Goal: Entertainment & Leisure: Consume media (video, audio)

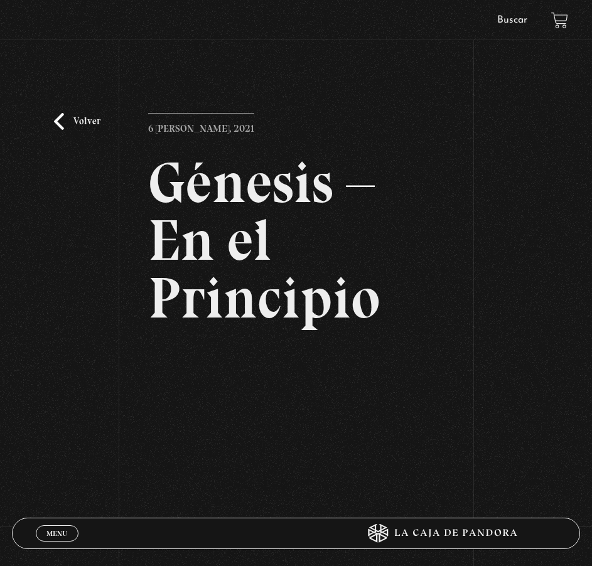
click at [77, 127] on link "Volver" at bounding box center [77, 121] width 46 height 17
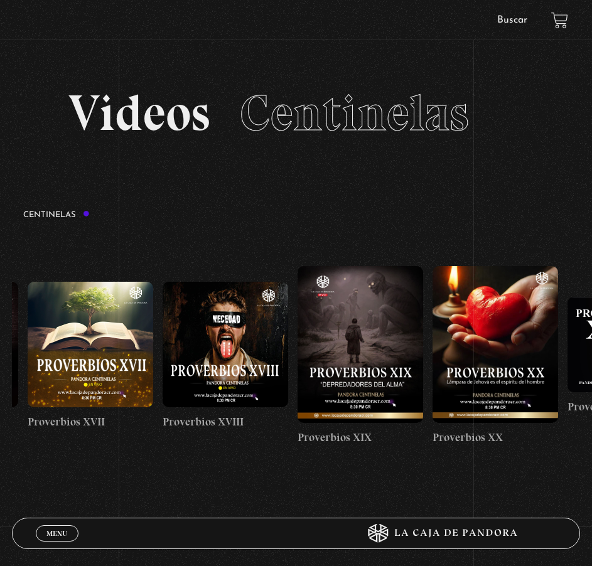
drag, startPoint x: 528, startPoint y: 366, endPoint x: -252, endPoint y: 385, distance: 780.8
click at [0, 385] on html "ingresar al sitio Ver Video Más Información Solicitar Por favor coloque su disp…" at bounding box center [296, 415] width 592 height 830
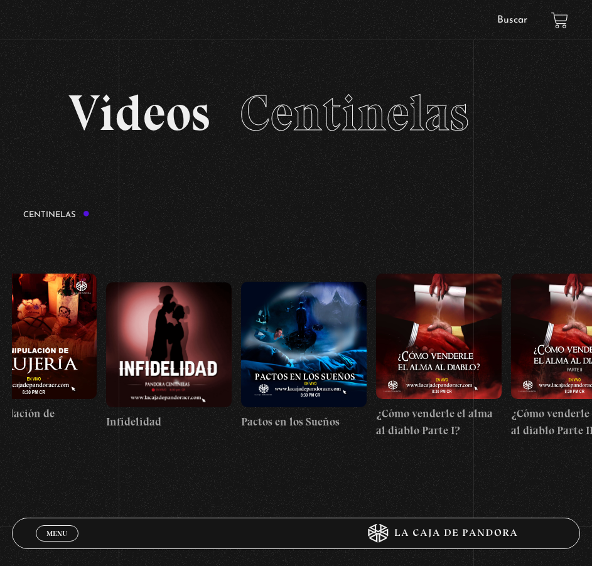
drag, startPoint x: 497, startPoint y: 360, endPoint x: -20, endPoint y: 351, distance: 517.1
click at [0, 351] on html "ingresar al sitio Ver Video Más Información Solicitar Por favor coloque su disp…" at bounding box center [296, 415] width 592 height 830
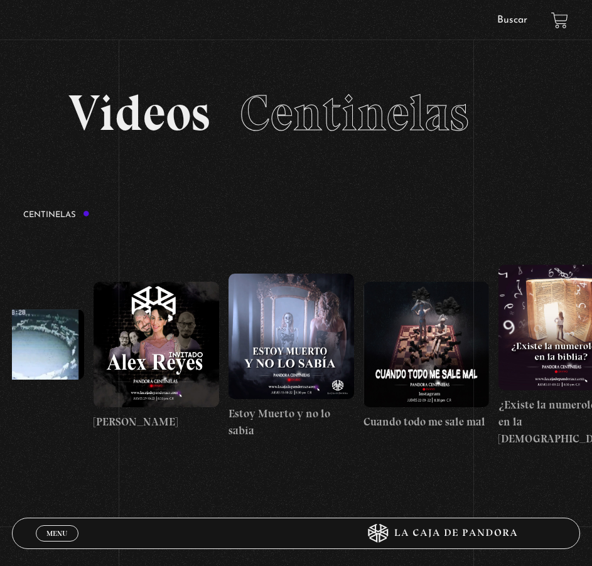
drag, startPoint x: 512, startPoint y: 353, endPoint x: -301, endPoint y: 352, distance: 812.6
click at [0, 352] on html "ingresar al sitio Ver Video Más Información Solicitar Por favor coloque su disp…" at bounding box center [296, 415] width 592 height 830
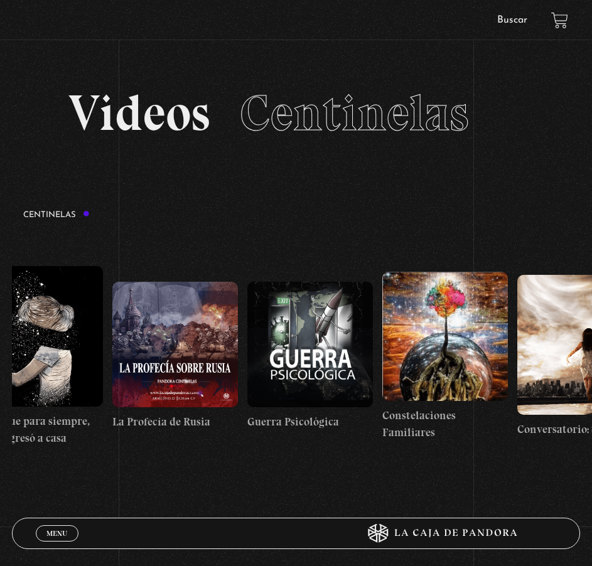
drag, startPoint x: 505, startPoint y: 336, endPoint x: -260, endPoint y: 342, distance: 764.9
click at [0, 342] on html "ingresar al sitio Ver Video Más Información Solicitar Por favor coloque su disp…" at bounding box center [296, 415] width 592 height 830
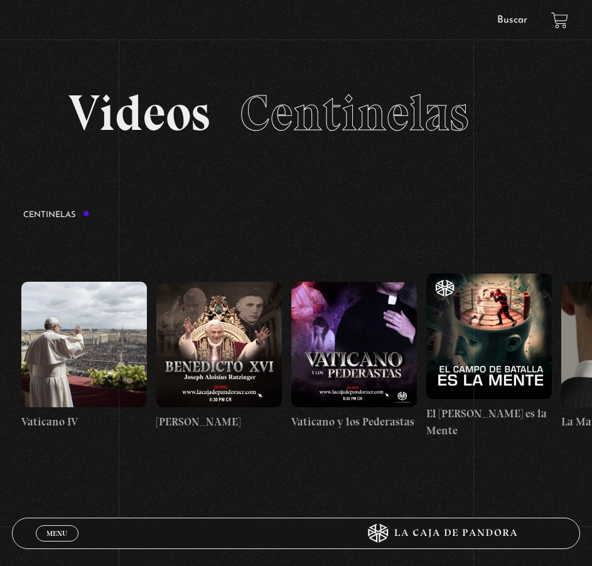
drag, startPoint x: 504, startPoint y: 344, endPoint x: -515, endPoint y: 328, distance: 1019.2
click at [0, 328] on html "ingresar al sitio Ver Video Más Información Solicitar Por favor coloque su disp…" at bounding box center [296, 415] width 592 height 830
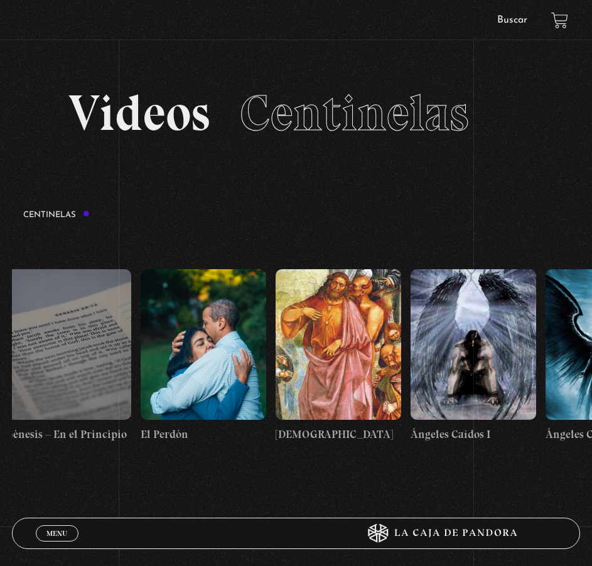
drag, startPoint x: 398, startPoint y: 333, endPoint x: -115, endPoint y: 330, distance: 513.3
click at [0, 330] on html "ingresar al sitio Ver Video Más Información Solicitar Por favor coloque su disp…" at bounding box center [296, 415] width 592 height 830
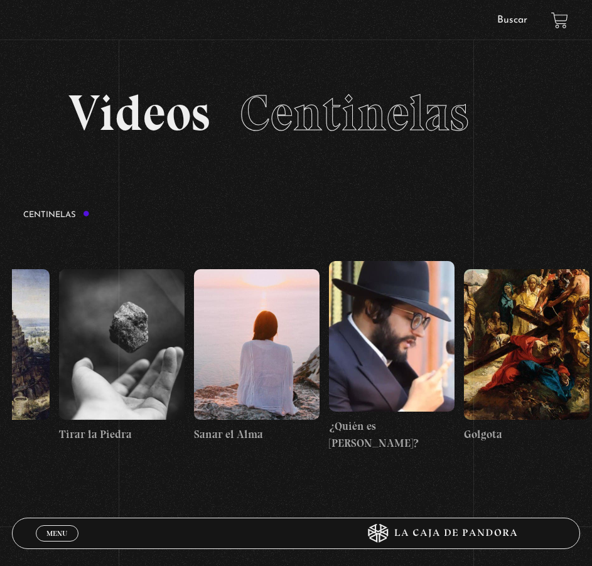
scroll to position [0, 15186]
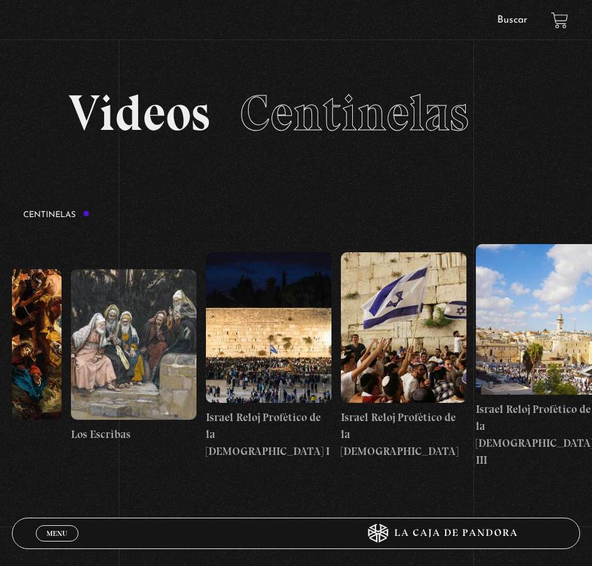
drag, startPoint x: 476, startPoint y: 341, endPoint x: 95, endPoint y: 366, distance: 381.7
click at [0, 339] on html "ingresar al sitio Ver Video Más Información Solicitar Por favor coloque su disp…" at bounding box center [296, 415] width 592 height 830
drag, startPoint x: 528, startPoint y: 344, endPoint x: 164, endPoint y: 344, distance: 363.3
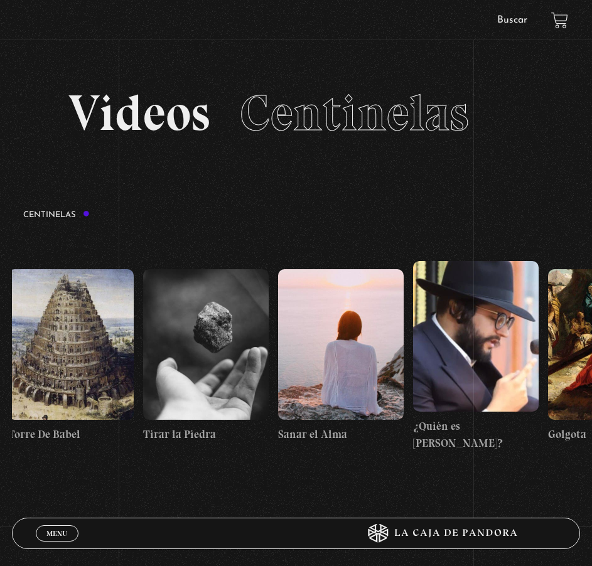
scroll to position [0, 14565]
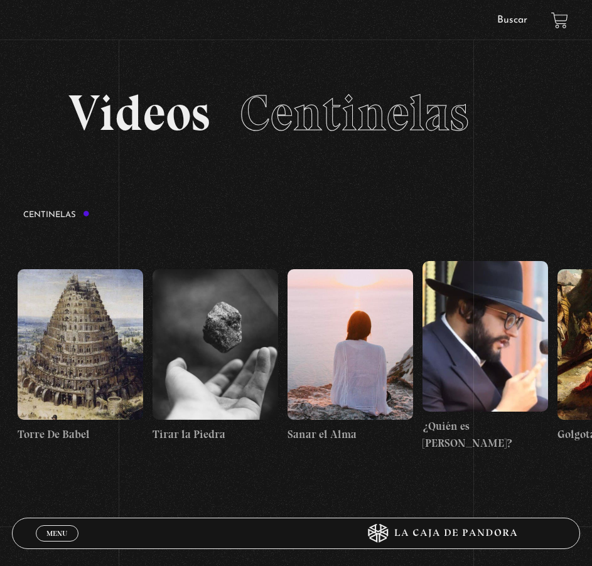
drag, startPoint x: 164, startPoint y: 344, endPoint x: 288, endPoint y: 341, distance: 124.3
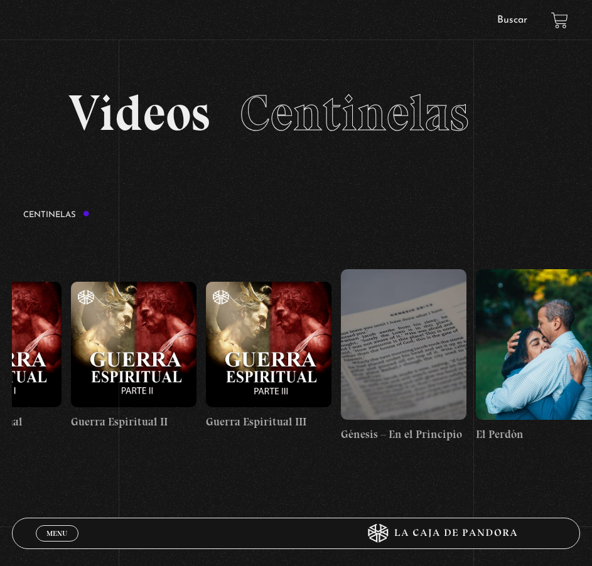
drag, startPoint x: 274, startPoint y: 329, endPoint x: 496, endPoint y: 315, distance: 223.2
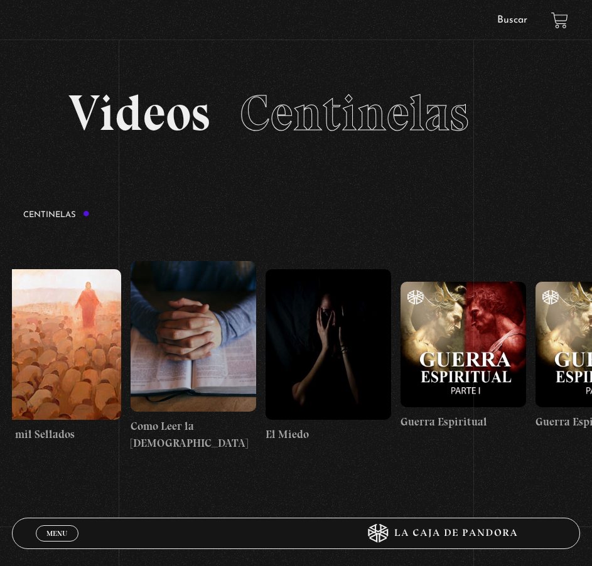
drag, startPoint x: 374, startPoint y: 324, endPoint x: 467, endPoint y: 318, distance: 93.1
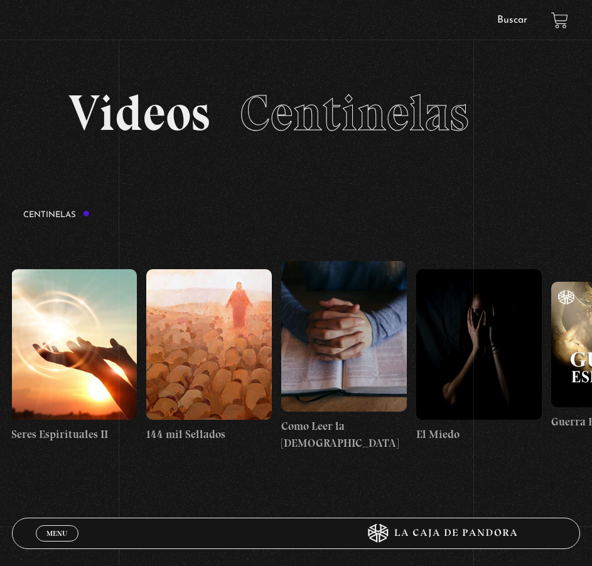
scroll to position [0, 12811]
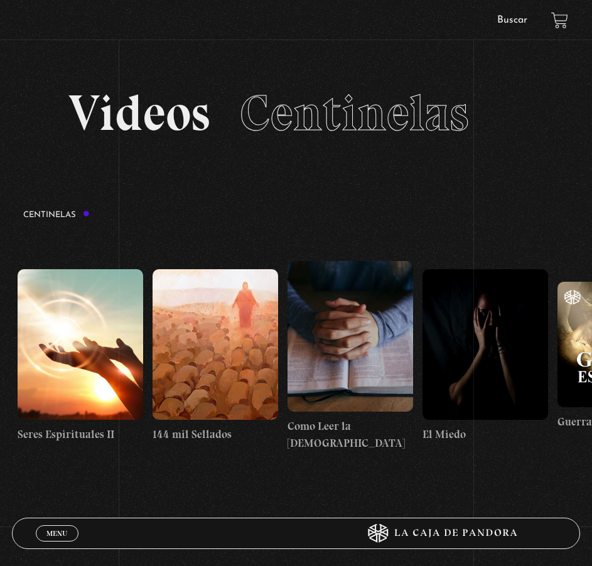
drag, startPoint x: 374, startPoint y: 333, endPoint x: 405, endPoint y: 334, distance: 30.8
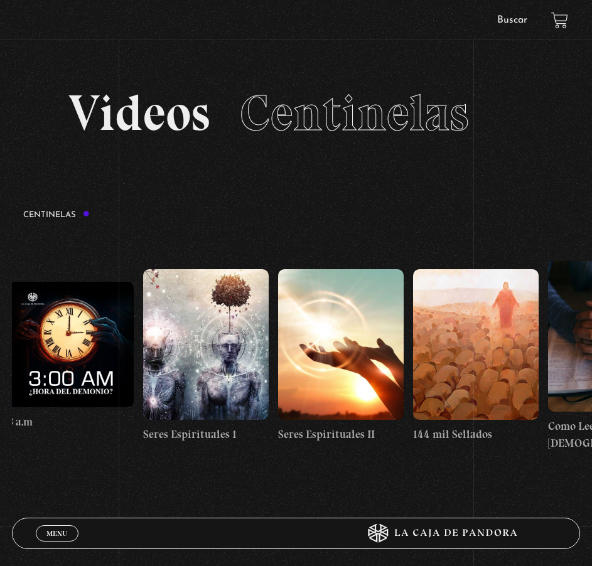
scroll to position [0, 12544]
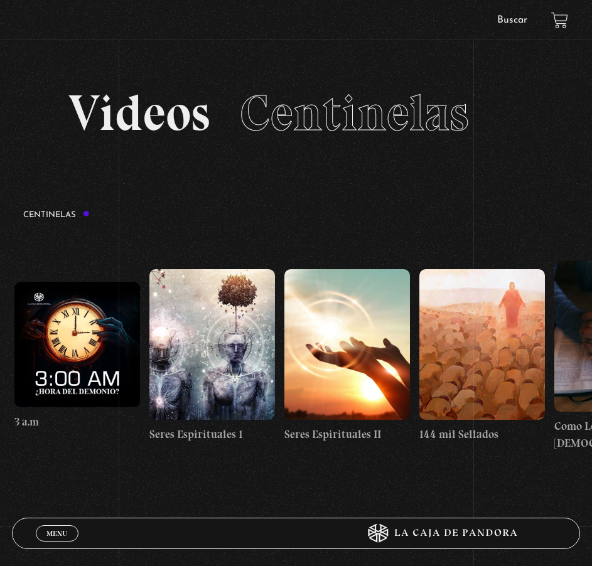
drag, startPoint x: 228, startPoint y: 358, endPoint x: 281, endPoint y: 355, distance: 53.4
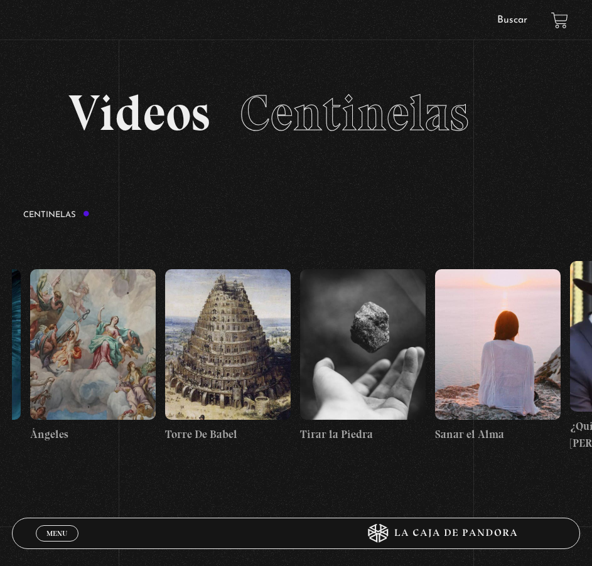
scroll to position [0, 15186]
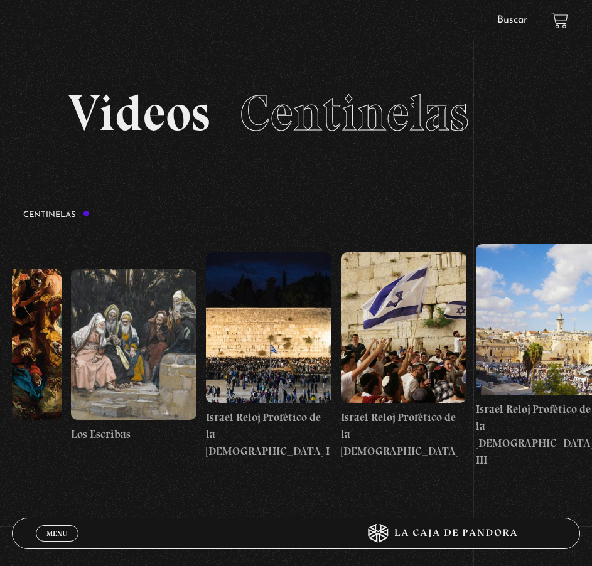
drag, startPoint x: 544, startPoint y: 370, endPoint x: -149, endPoint y: 341, distance: 693.9
click at [0, 341] on html "ingresar al sitio Ver Video Más Información Solicitar Por favor coloque su disp…" at bounding box center [296, 415] width 592 height 830
drag, startPoint x: 350, startPoint y: 343, endPoint x: 124, endPoint y: 345, distance: 225.3
click at [257, 386] on figure at bounding box center [268, 327] width 125 height 151
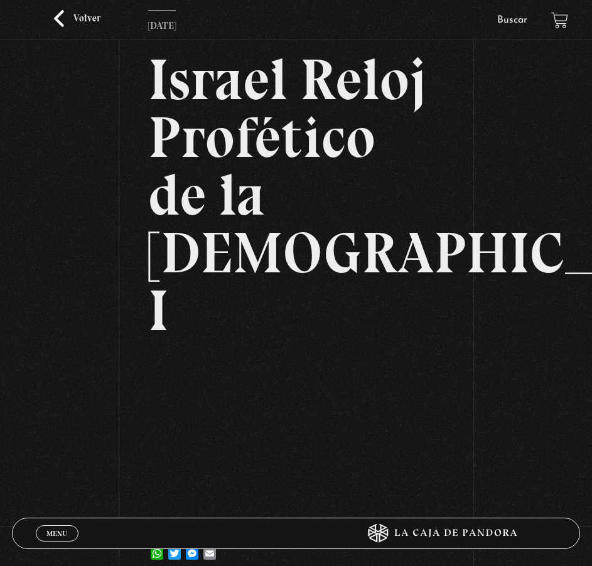
scroll to position [125, 0]
